Goal: Information Seeking & Learning: Learn about a topic

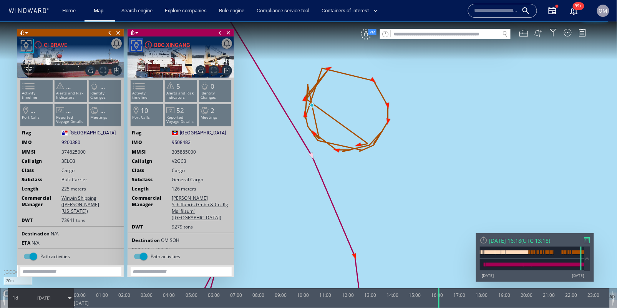
click at [23, 303] on div "1d 11/06/25" at bounding box center [40, 297] width 65 height 19
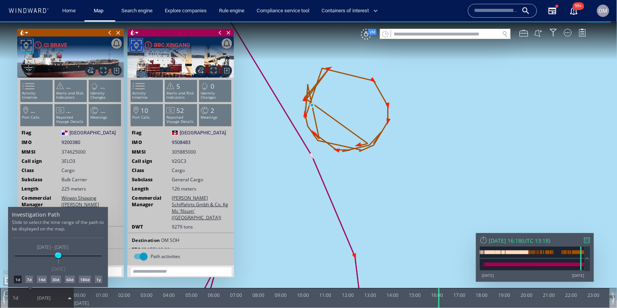
click at [39, 280] on div "14d" at bounding box center [42, 280] width 10 height 8
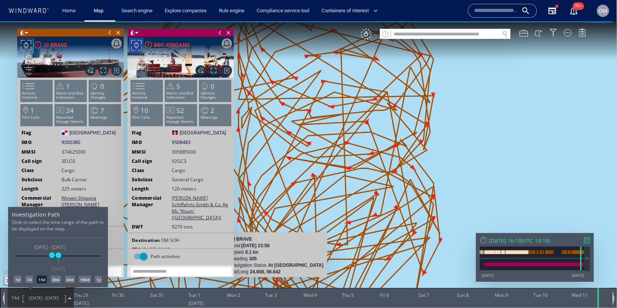
click at [475, 169] on div at bounding box center [308, 164] width 617 height 287
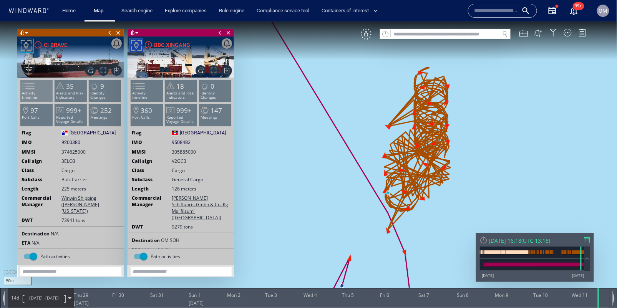
click at [30, 91] on span at bounding box center [24, 85] width 12 height 11
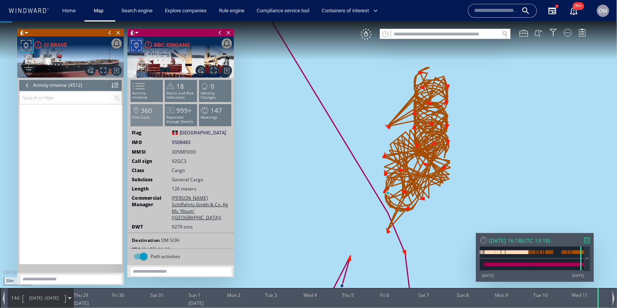
scroll to position [92422, 0]
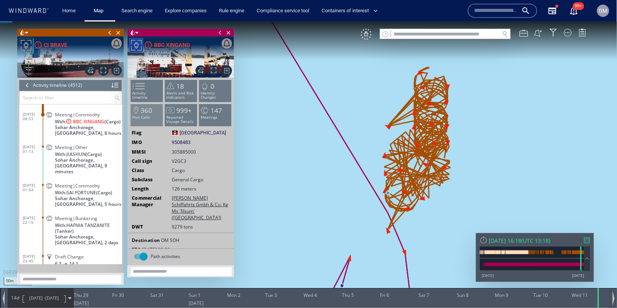
click at [132, 105] on span at bounding box center [135, 110] width 10 height 11
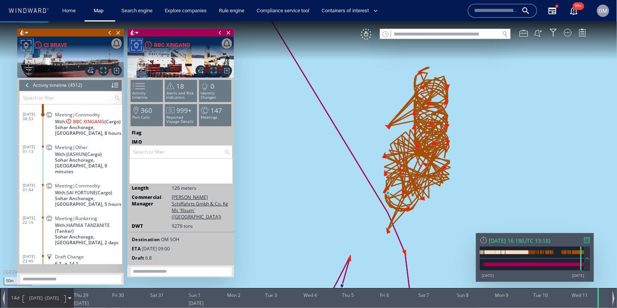
scroll to position [7376, 0]
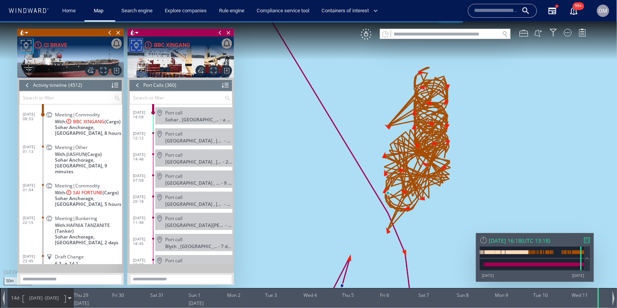
click at [135, 83] on div at bounding box center [137, 85] width 8 height 12
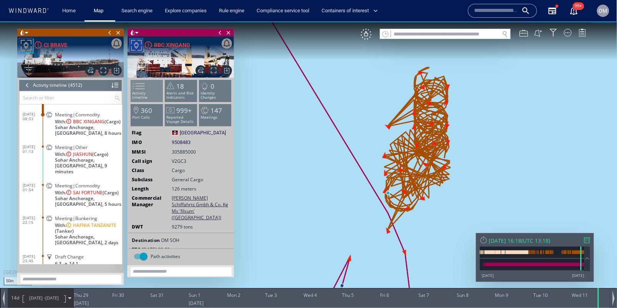
click at [147, 100] on li "Activity timeline" at bounding box center [147, 90] width 33 height 22
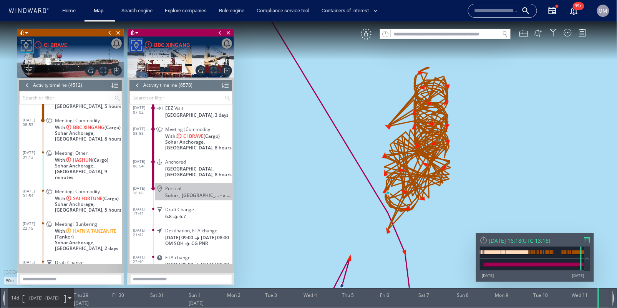
scroll to position [92409, 0]
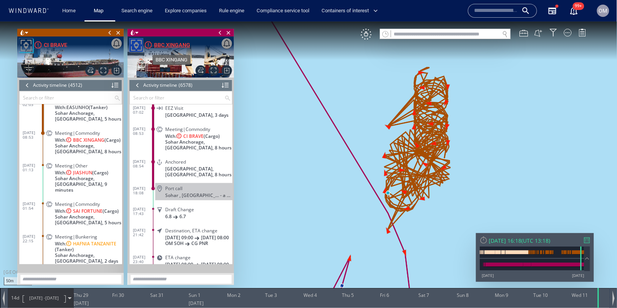
click at [173, 44] on div "BBC XINGANG" at bounding box center [172, 44] width 36 height 9
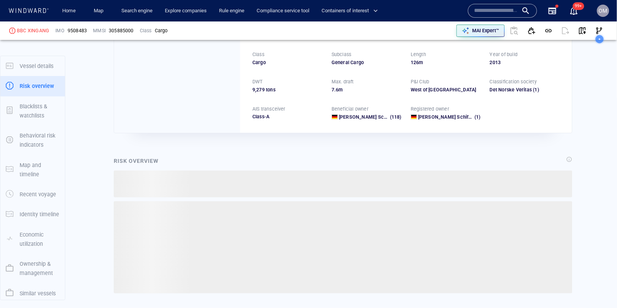
scroll to position [20, 0]
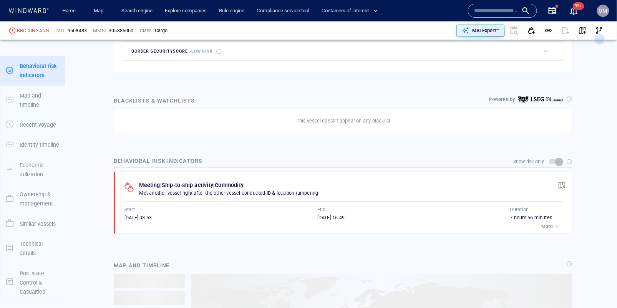
scroll to position [413, 0]
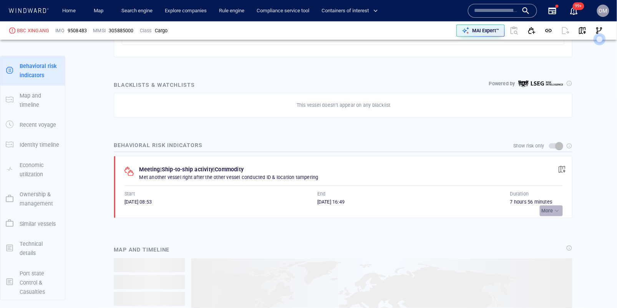
click at [551, 208] on p "More" at bounding box center [548, 211] width 12 height 7
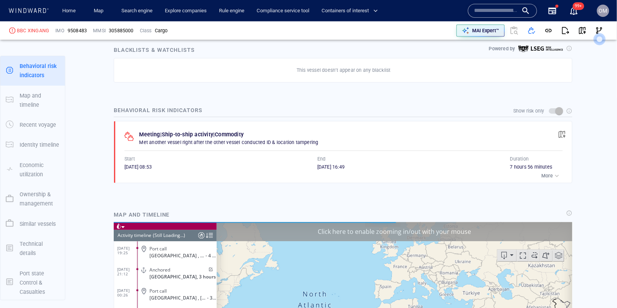
scroll to position [3198, 0]
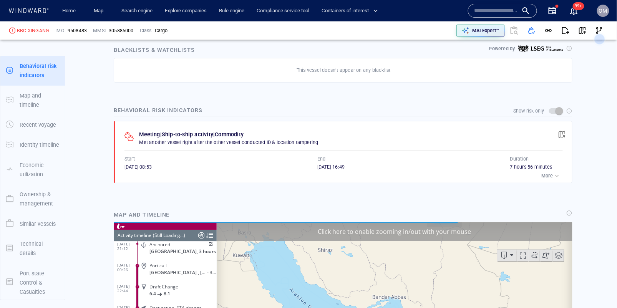
click at [550, 174] on p "More" at bounding box center [548, 176] width 12 height 7
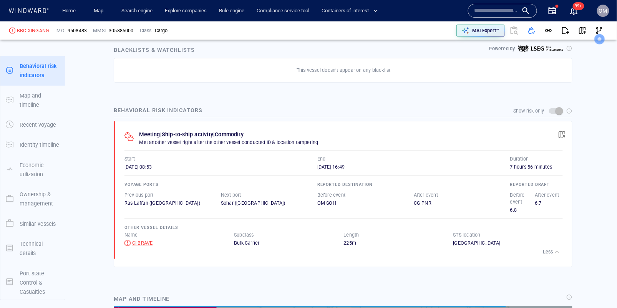
click at [144, 240] on div "CI BRAVE" at bounding box center [142, 243] width 21 height 7
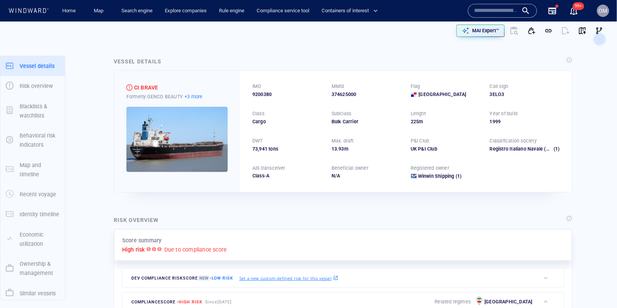
click at [188, 97] on p "+3 more" at bounding box center [193, 97] width 18 height 8
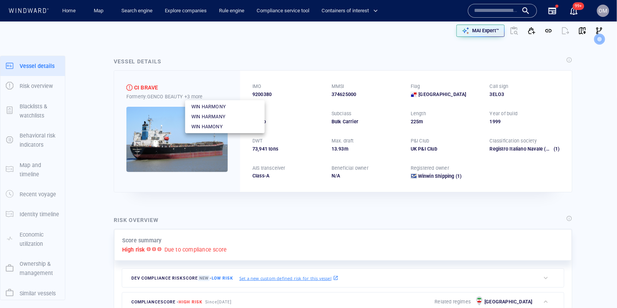
click at [217, 65] on div at bounding box center [308, 154] width 617 height 308
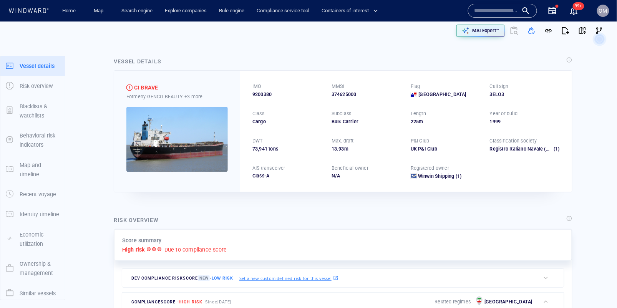
click at [265, 98] on div "IMO 9200380 MMSI 374625000 Flag Panama Call sign 3ELO3 Class Cargo Subclass Bul…" at bounding box center [406, 131] width 332 height 121
click at [266, 93] on span "9200380" at bounding box center [261, 94] width 19 height 7
